Goal: Go to known website: Access a specific website the user already knows

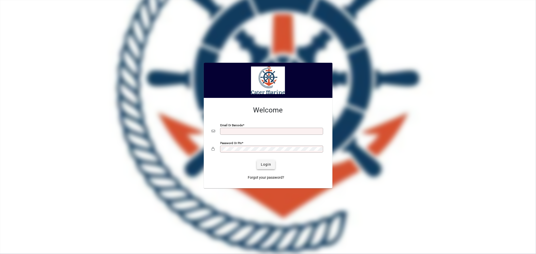
type input "**********"
click at [262, 161] on span "Login" at bounding box center [266, 164] width 10 height 5
